Goal: Task Accomplishment & Management: Use online tool/utility

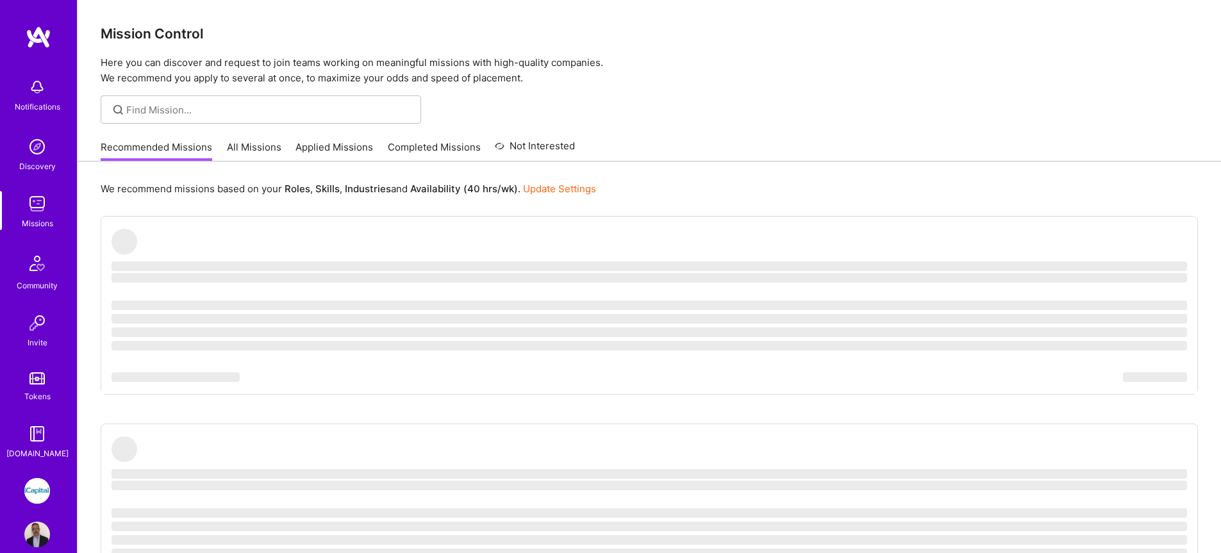
click at [315, 142] on link "Applied Missions" at bounding box center [334, 150] width 78 height 21
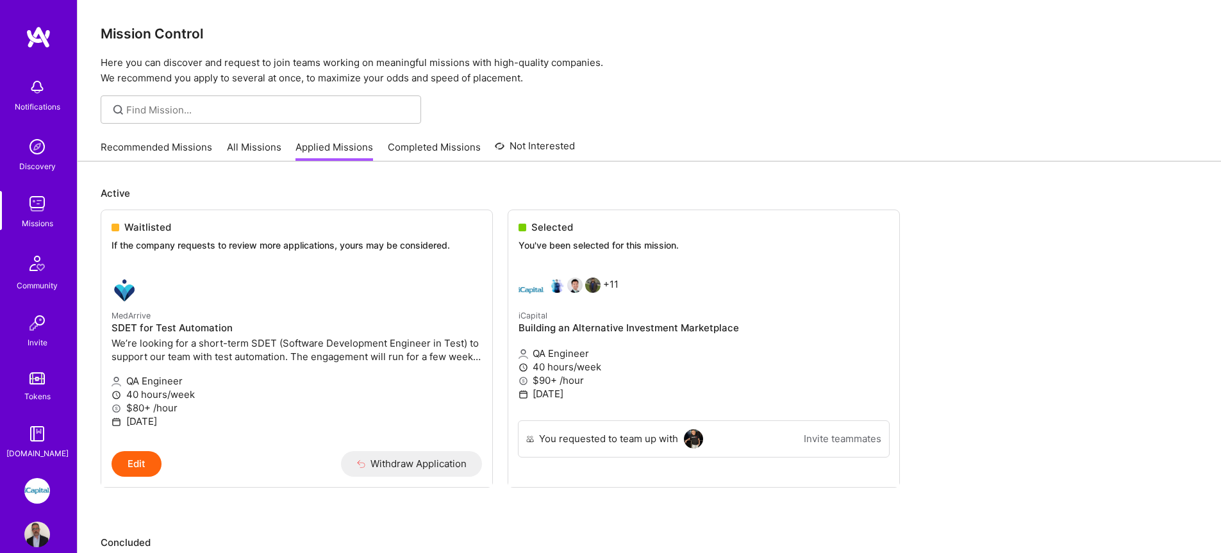
click at [257, 146] on link "All Missions" at bounding box center [254, 150] width 54 height 21
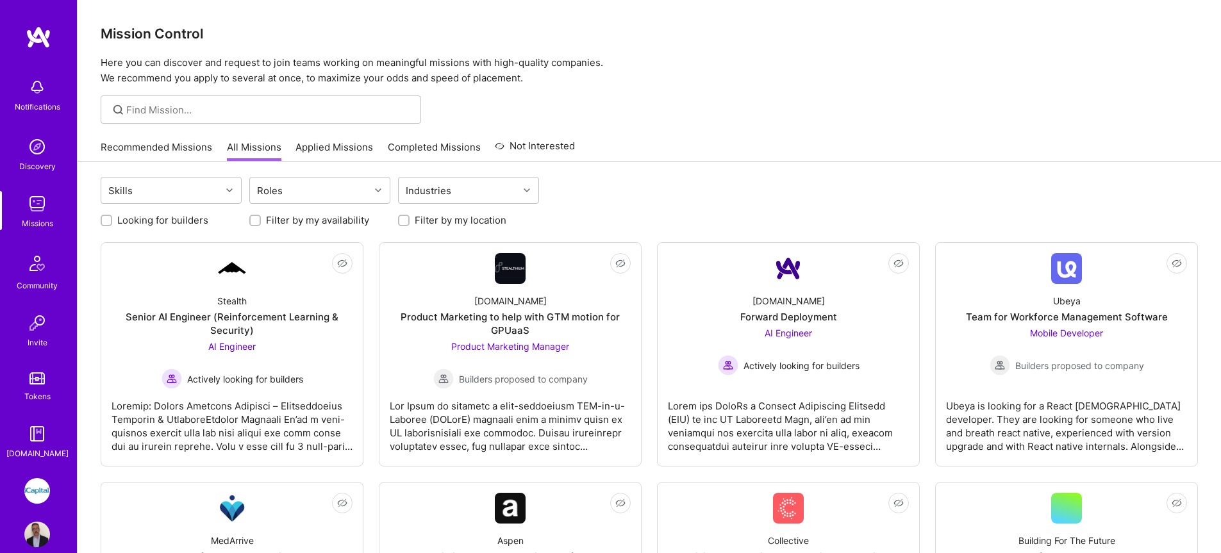
click at [42, 538] on img at bounding box center [37, 535] width 26 height 26
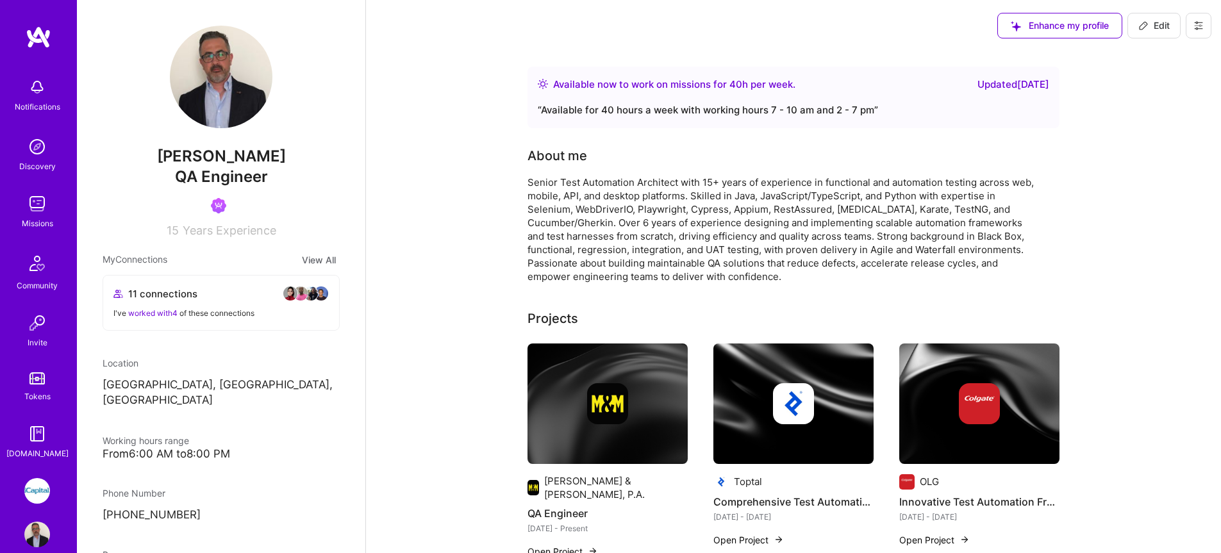
click at [35, 491] on img at bounding box center [37, 491] width 26 height 26
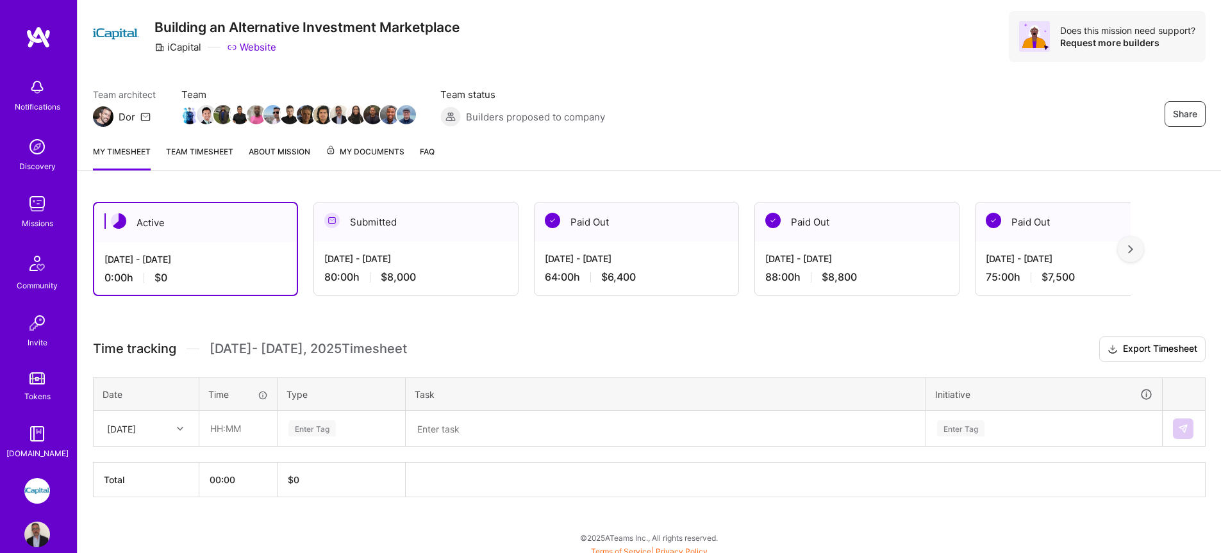
scroll to position [41, 0]
